Goal: Browse casually

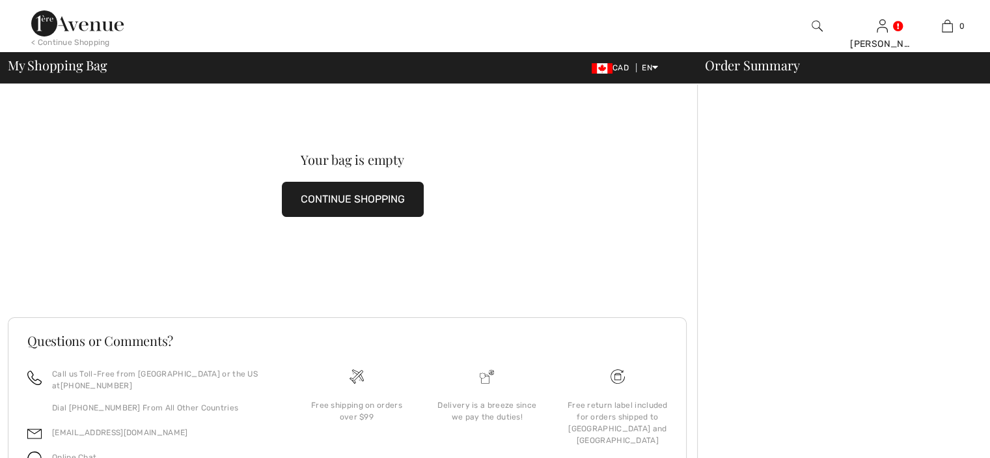
click at [74, 31] on img at bounding box center [77, 23] width 92 height 26
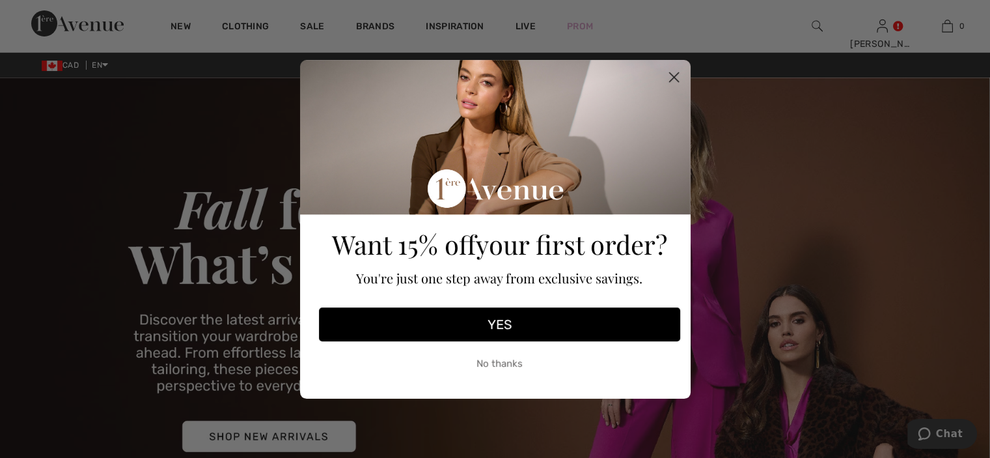
scroll to position [260, 0]
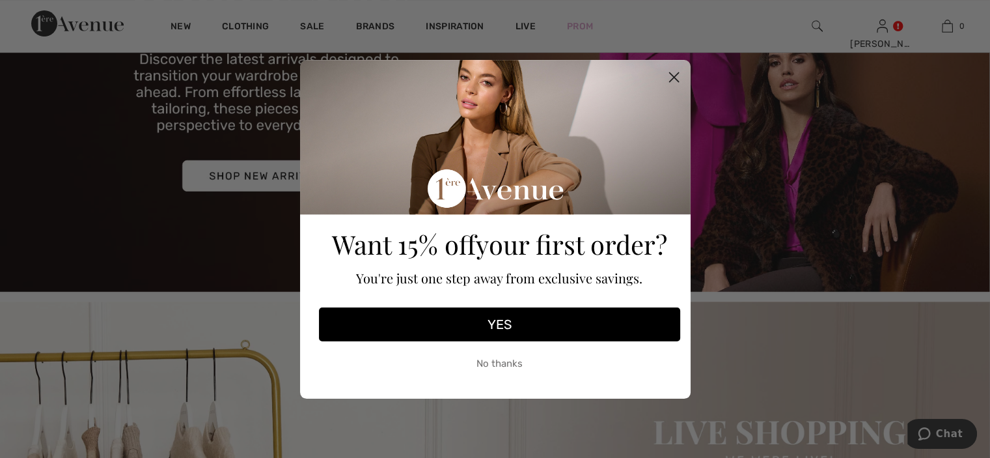
click at [672, 73] on circle "Close dialog" at bounding box center [673, 76] width 21 height 21
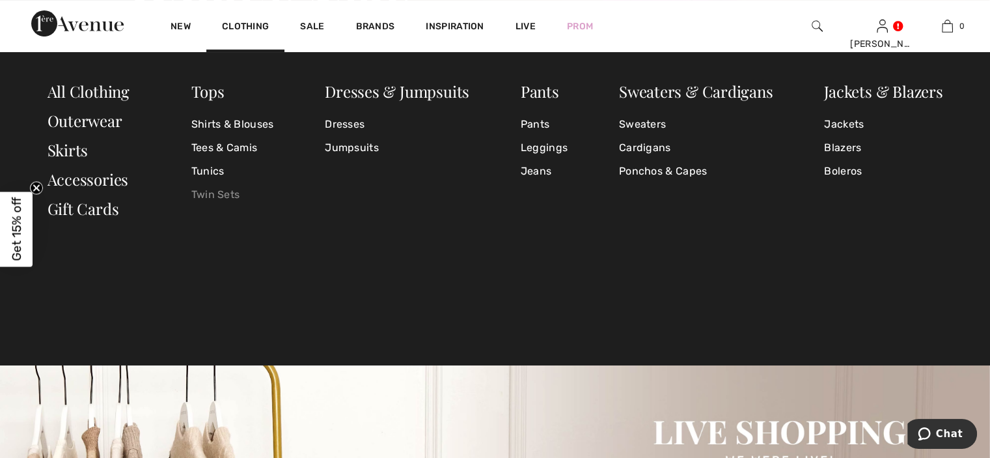
click at [230, 189] on link "Twin Sets" at bounding box center [232, 194] width 83 height 23
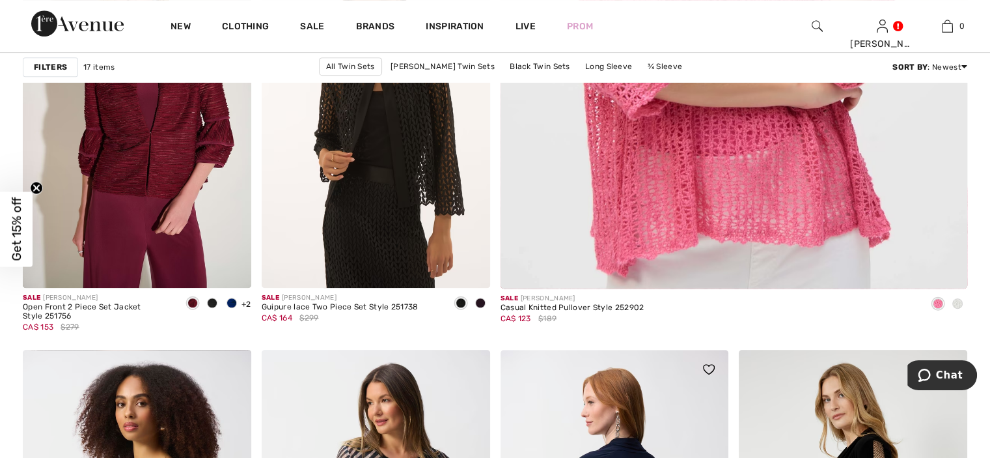
scroll to position [586, 0]
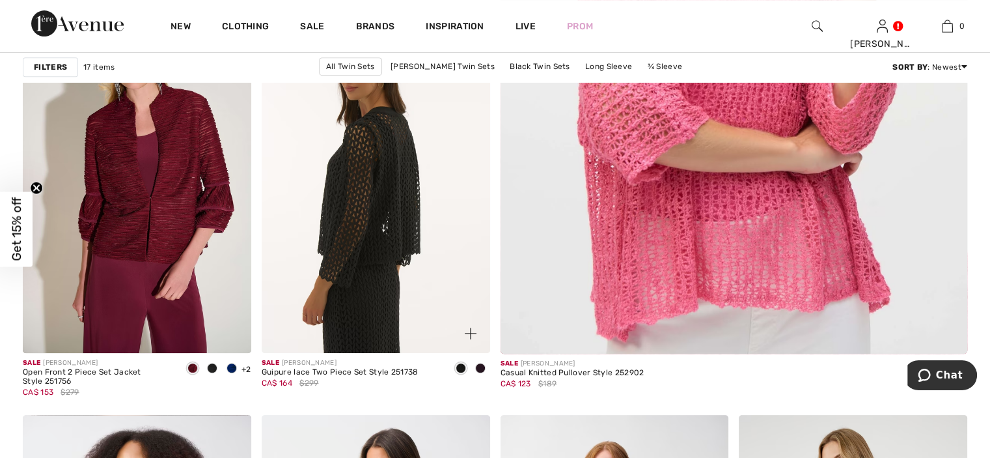
click at [347, 269] on img at bounding box center [376, 181] width 228 height 342
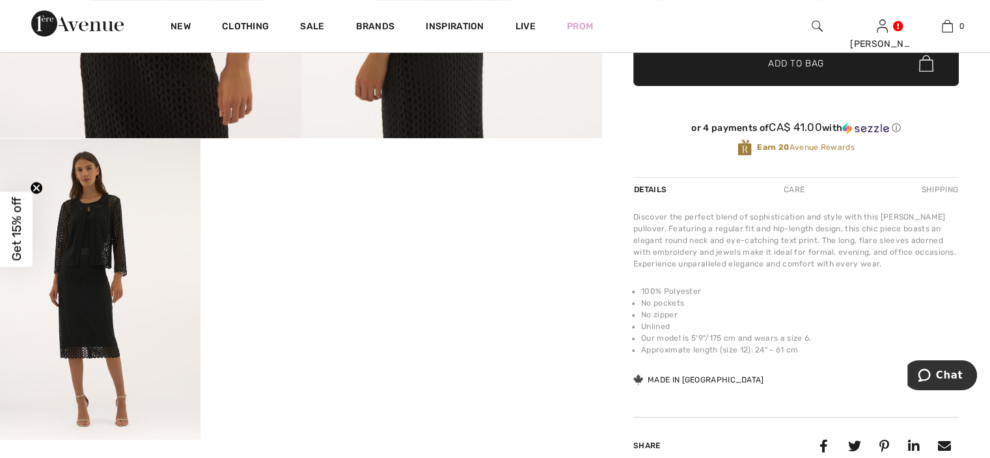
scroll to position [65, 0]
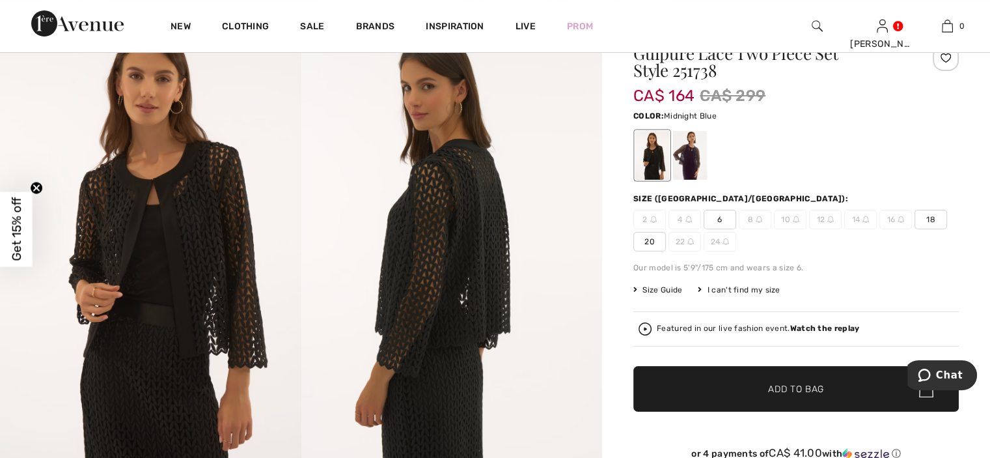
click at [691, 161] on div at bounding box center [690, 155] width 34 height 49
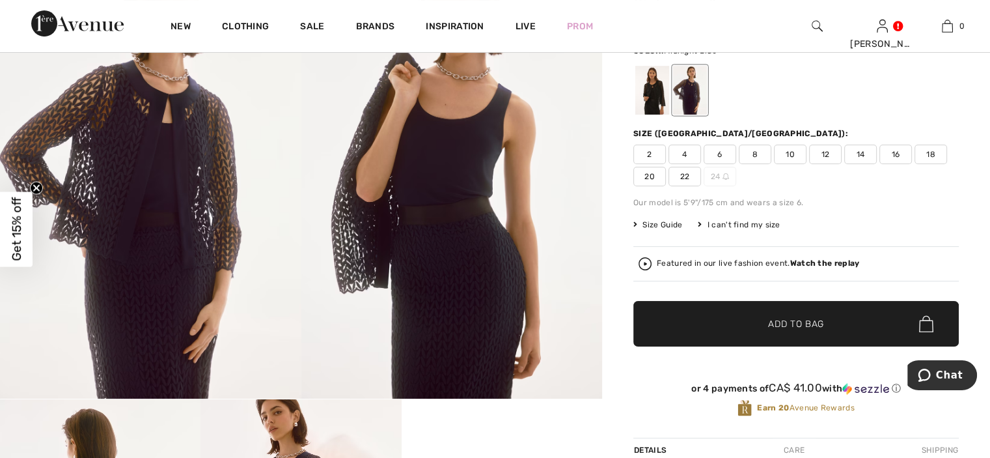
scroll to position [0, 0]
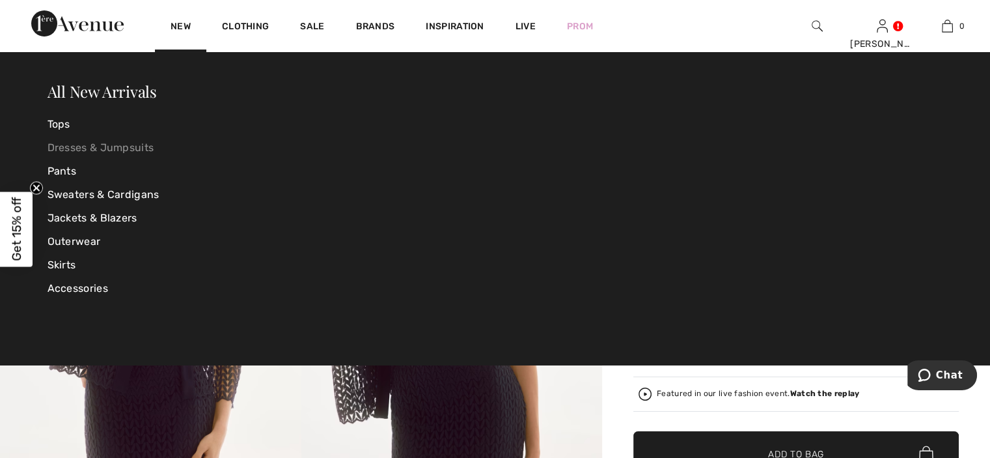
click at [102, 141] on link "Dresses & Jumpsuits" at bounding box center [197, 147] width 299 height 23
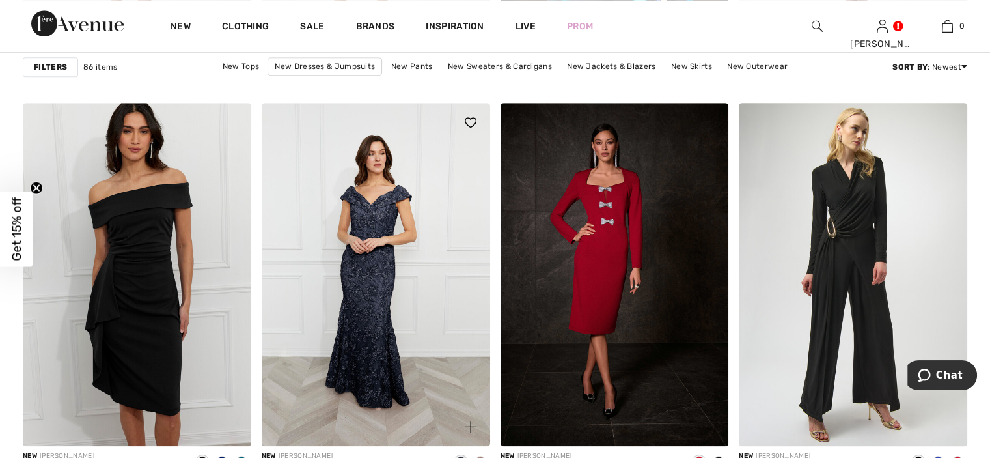
scroll to position [1367, 0]
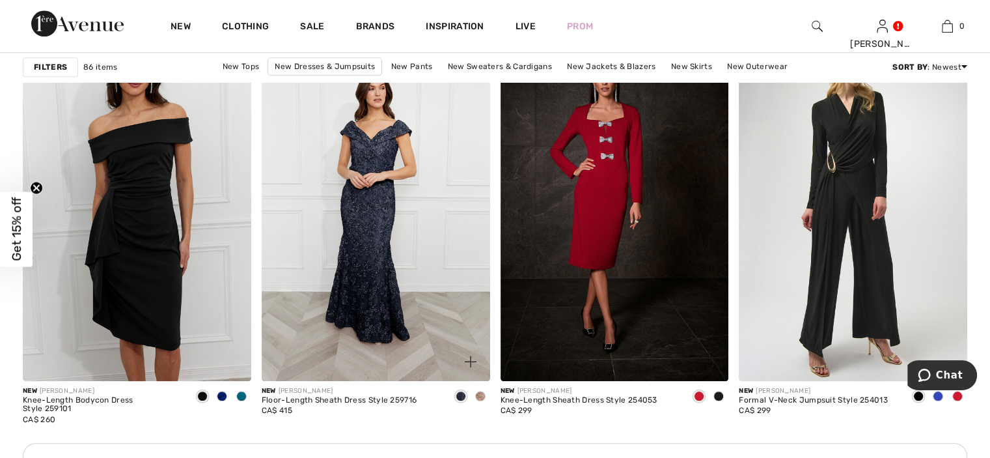
click at [483, 395] on span at bounding box center [480, 396] width 10 height 10
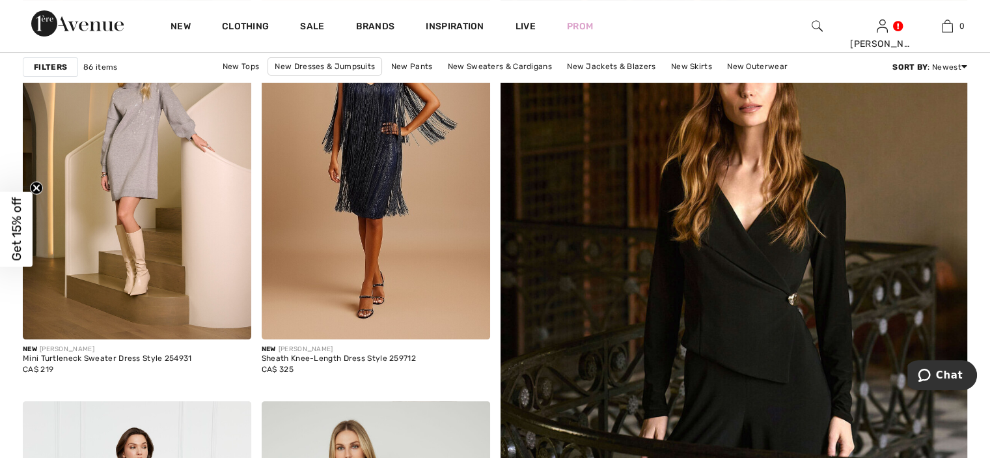
scroll to position [0, 0]
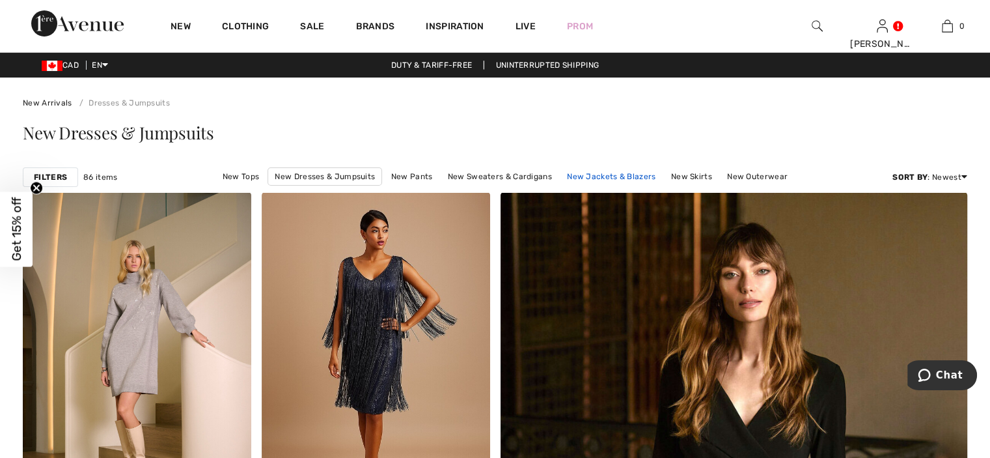
click at [592, 176] on link "New Jackets & Blazers" at bounding box center [611, 176] width 102 height 17
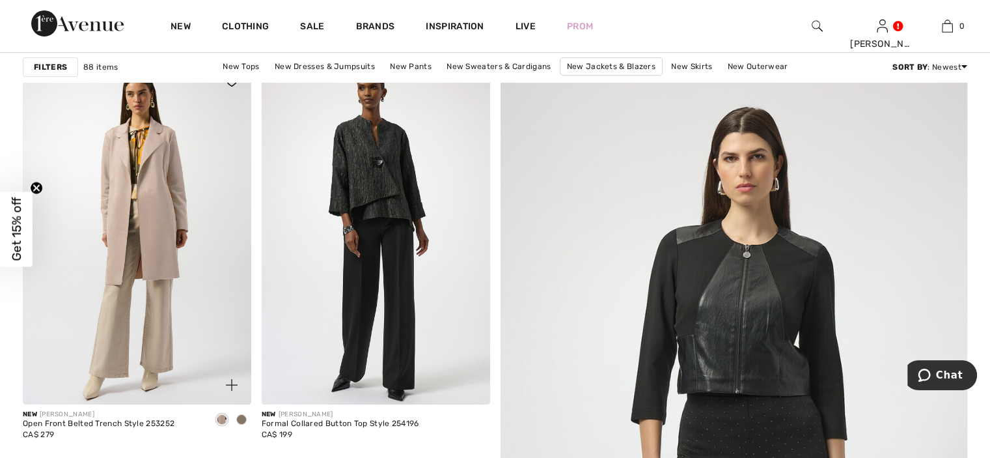
scroll to position [195, 0]
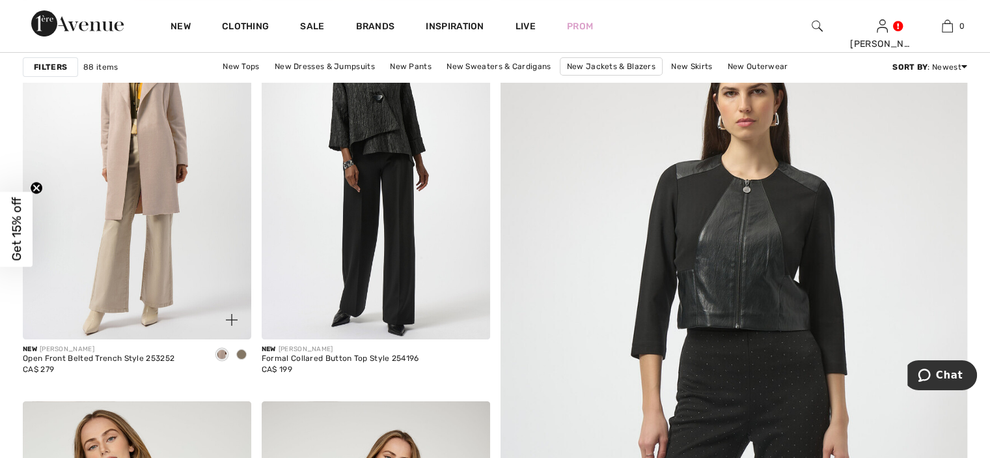
click at [241, 355] on span at bounding box center [241, 354] width 10 height 10
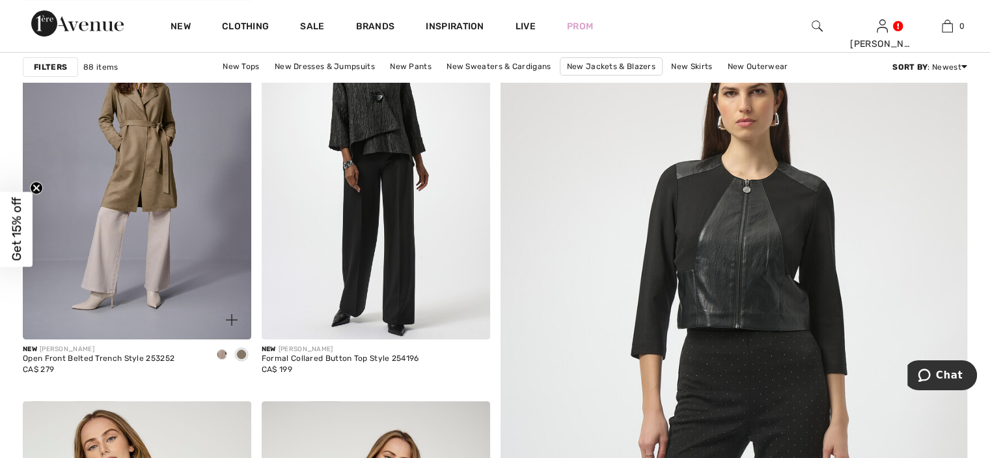
click at [223, 349] on span at bounding box center [222, 354] width 10 height 10
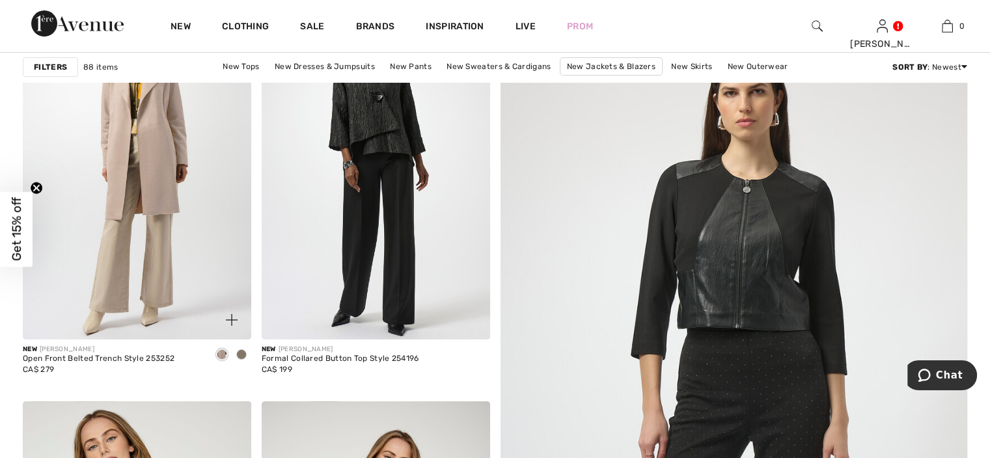
click at [187, 293] on img at bounding box center [137, 168] width 228 height 342
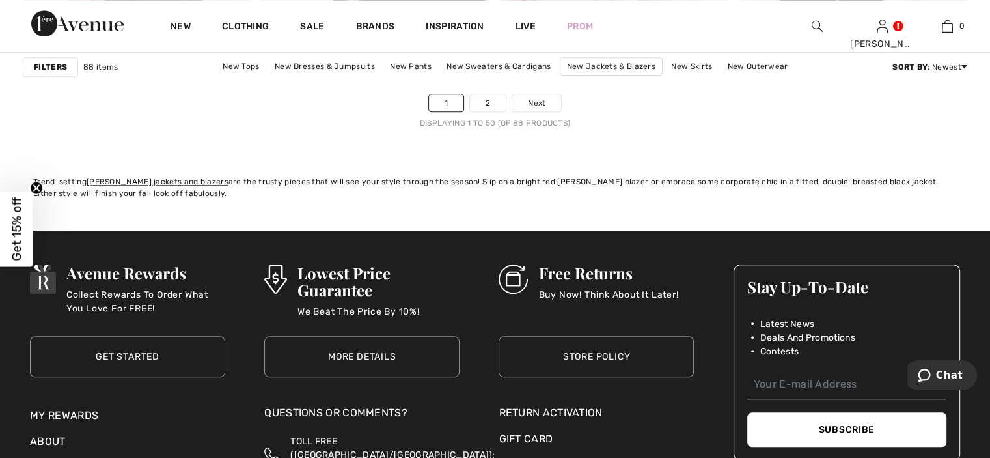
scroll to position [6119, 0]
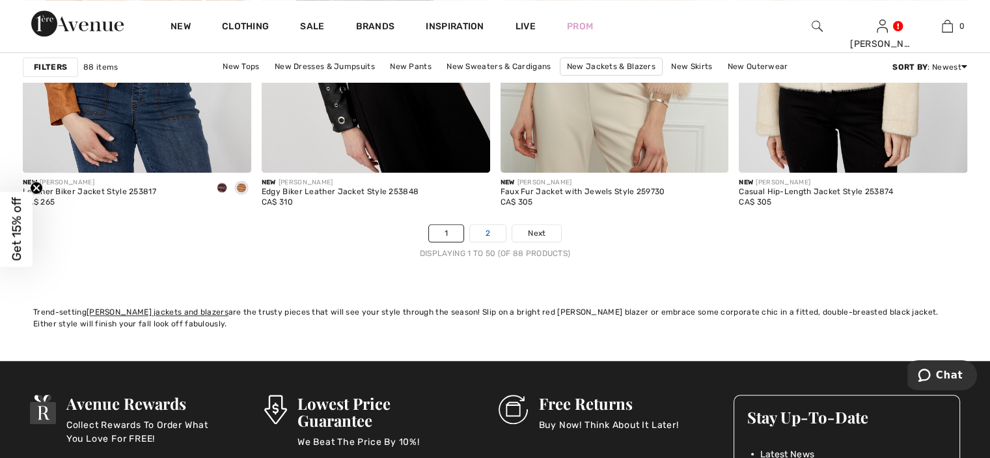
click at [495, 228] on link "2" at bounding box center [488, 233] width 36 height 17
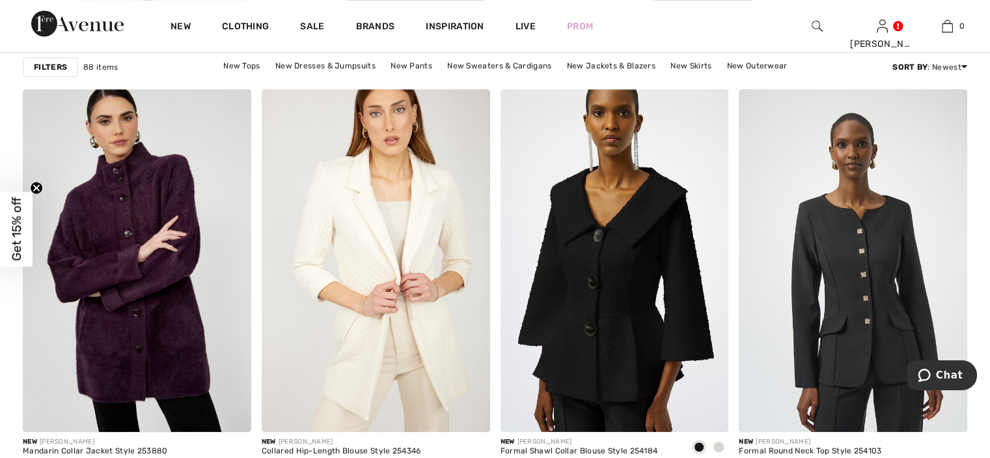
scroll to position [976, 0]
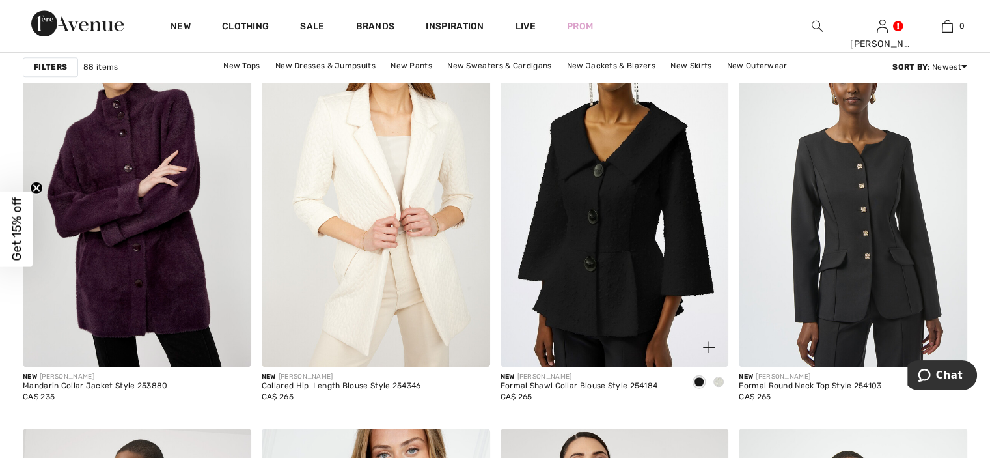
click at [719, 378] on span at bounding box center [718, 381] width 10 height 10
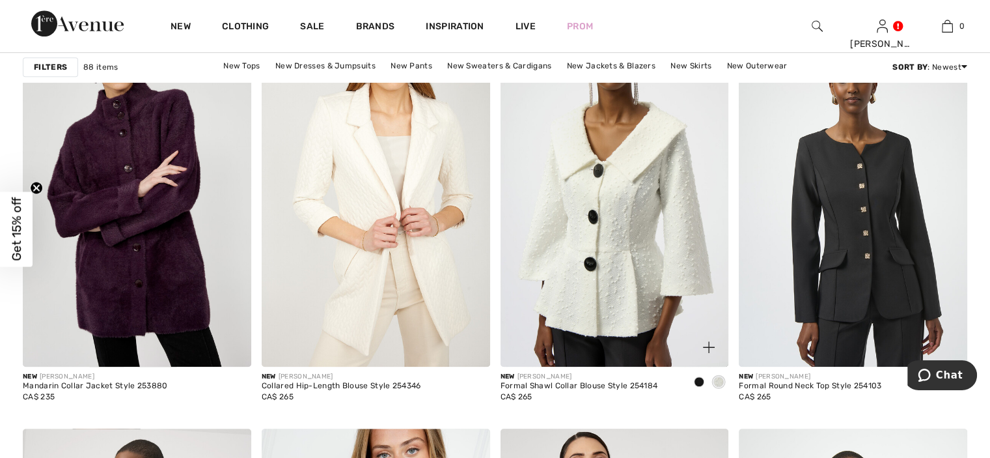
scroll to position [1107, 0]
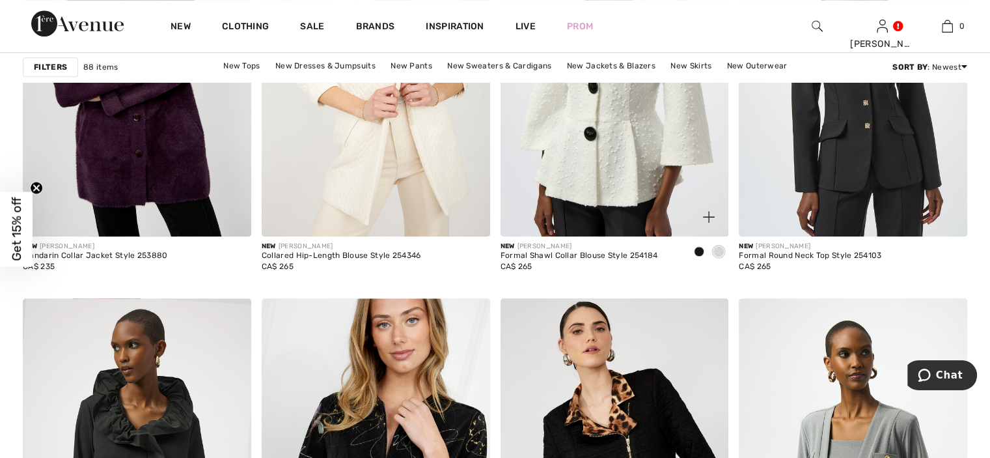
click at [702, 250] on span at bounding box center [699, 251] width 10 height 10
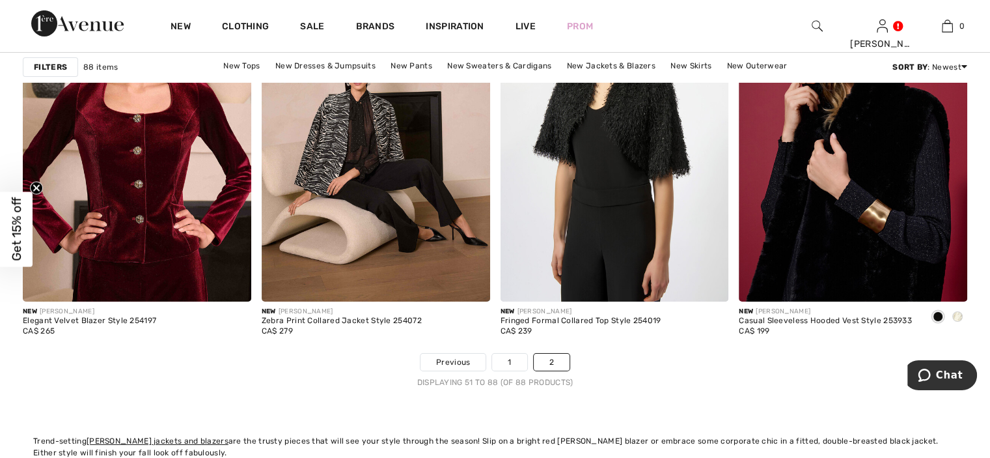
scroll to position [4556, 0]
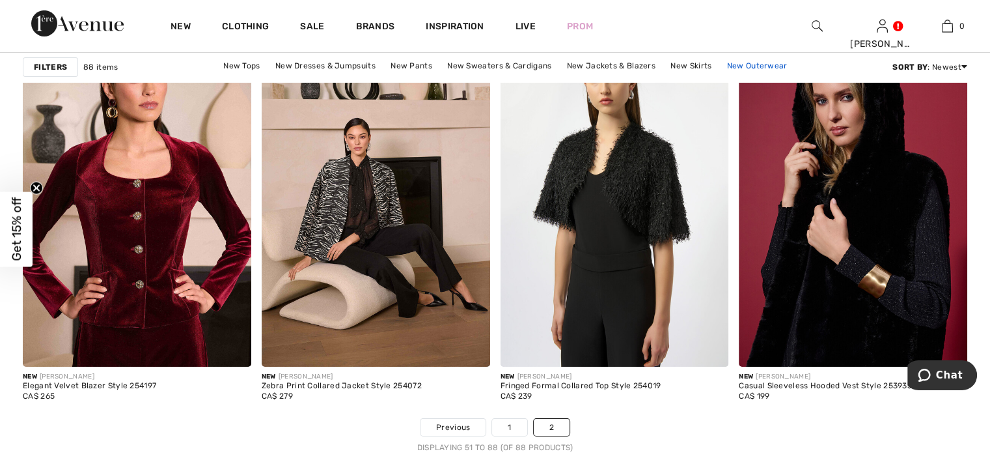
click at [756, 66] on link "New Outerwear" at bounding box center [758, 65] width 74 height 17
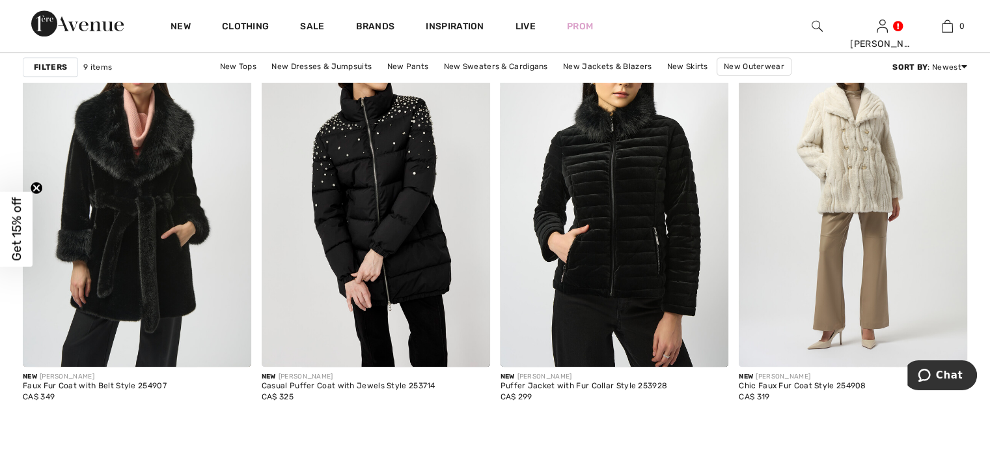
scroll to position [586, 0]
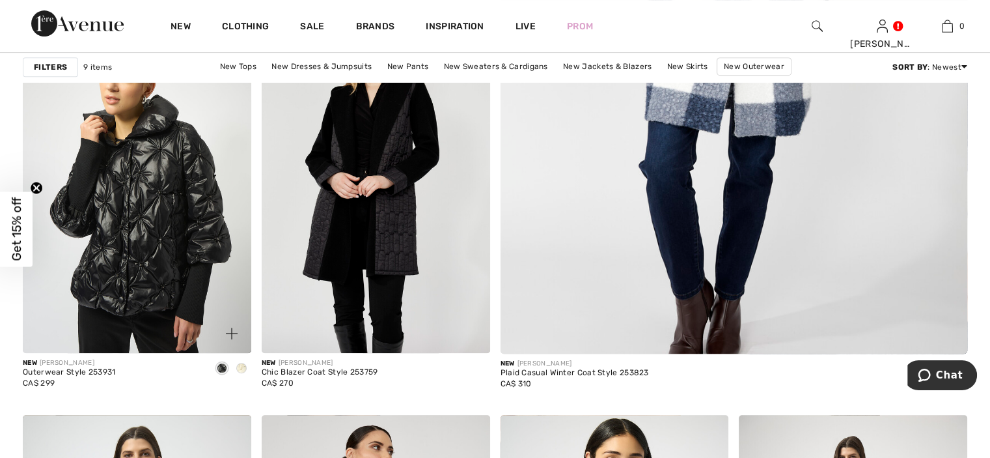
click at [238, 367] on span at bounding box center [241, 368] width 10 height 10
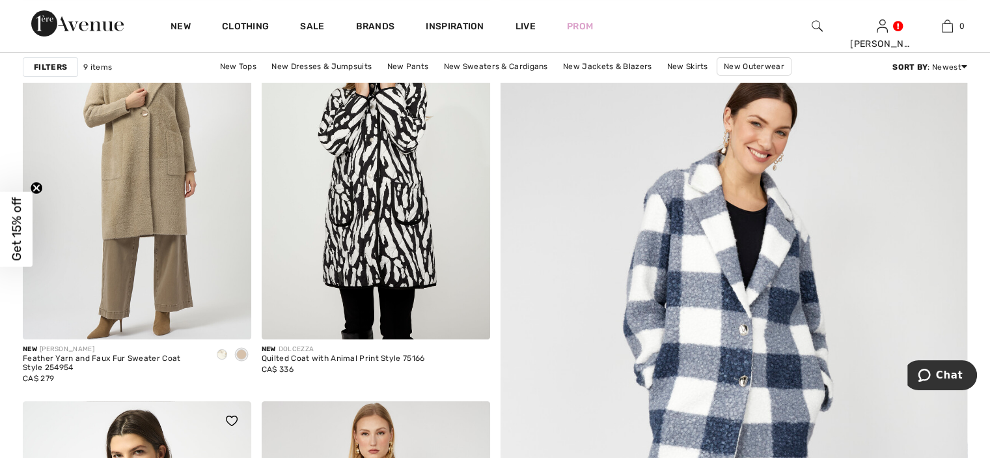
scroll to position [130, 0]
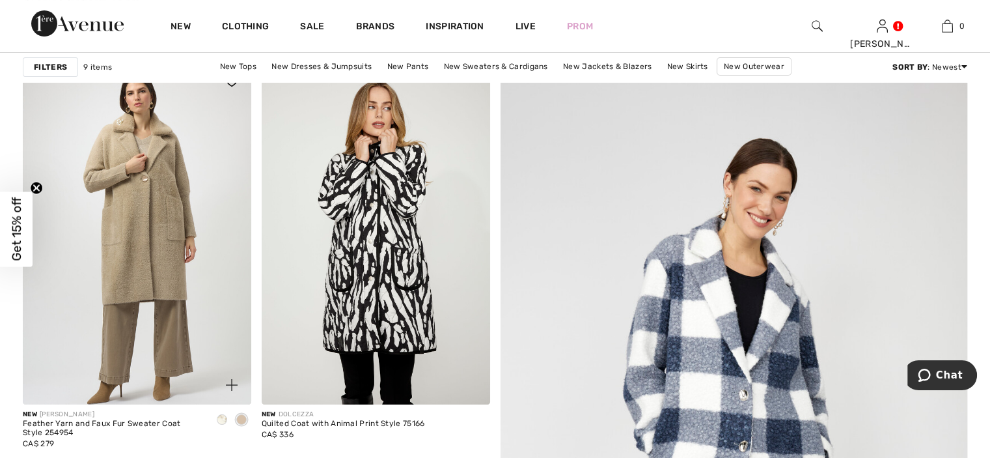
click at [224, 417] on span at bounding box center [222, 419] width 10 height 10
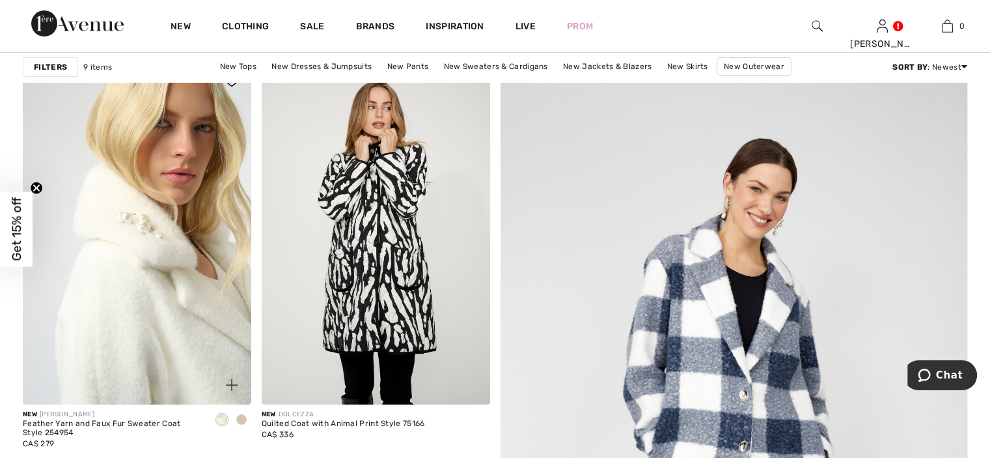
click at [141, 305] on img at bounding box center [137, 233] width 228 height 342
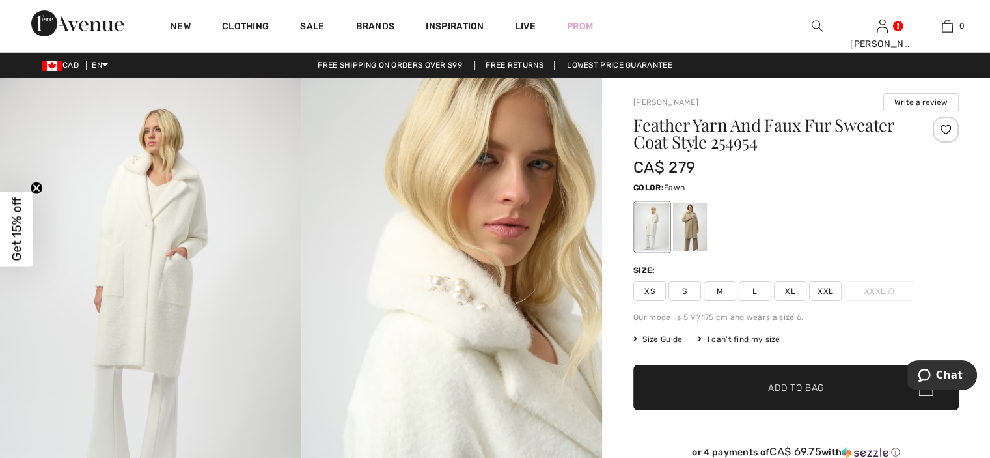
click at [689, 234] on div at bounding box center [690, 226] width 34 height 49
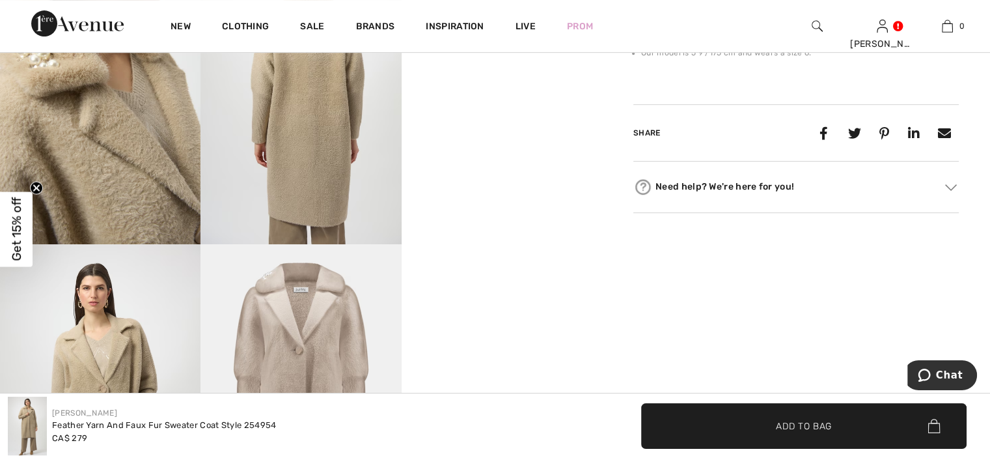
scroll to position [716, 0]
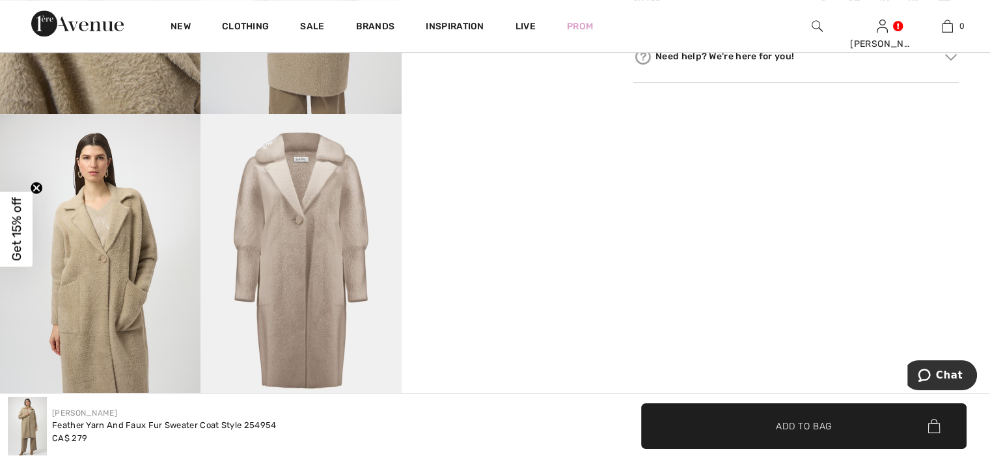
click at [89, 318] on img at bounding box center [100, 264] width 200 height 301
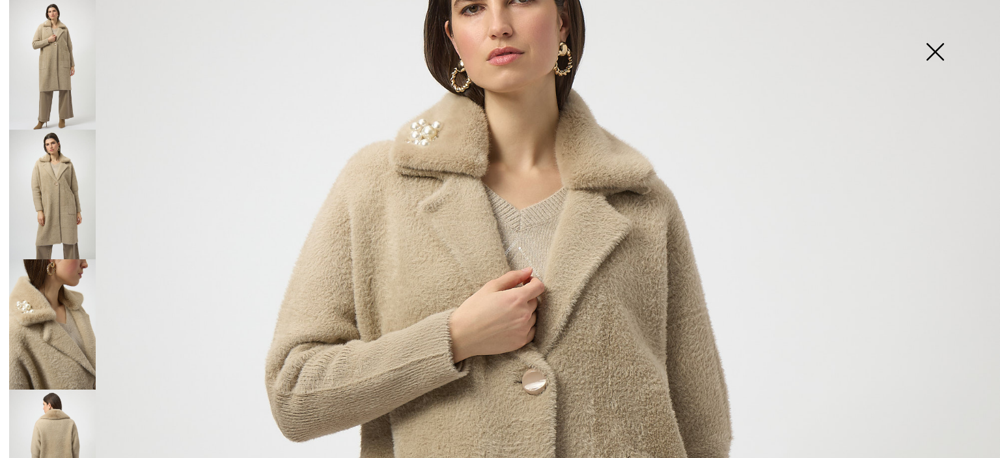
scroll to position [195, 0]
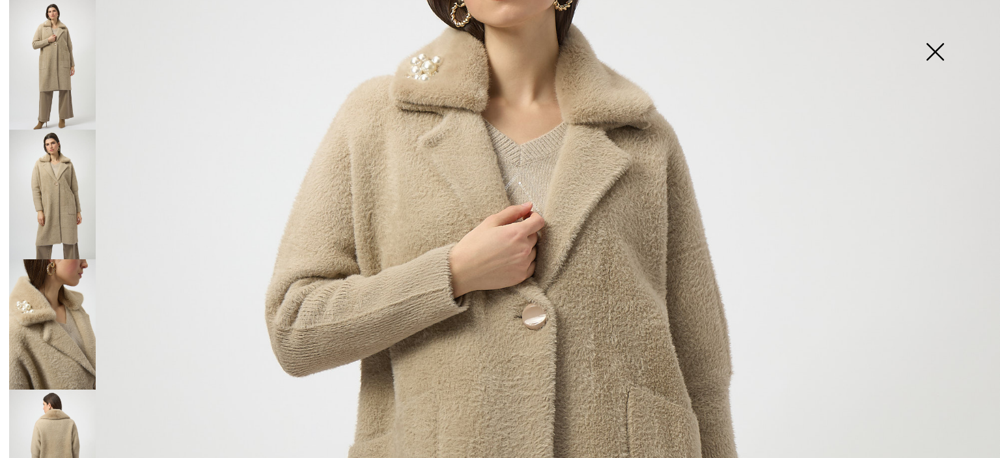
click at [933, 51] on img at bounding box center [934, 53] width 65 height 67
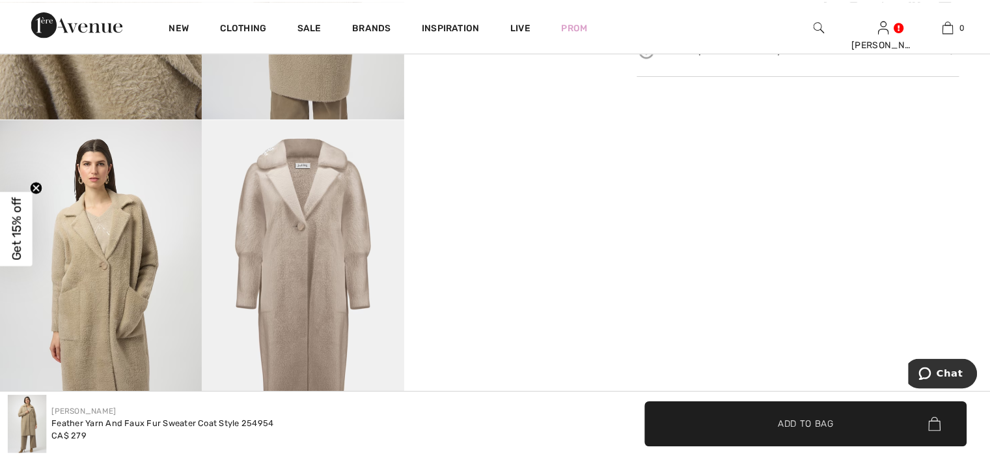
scroll to position [716, 0]
